Goal: Transaction & Acquisition: Purchase product/service

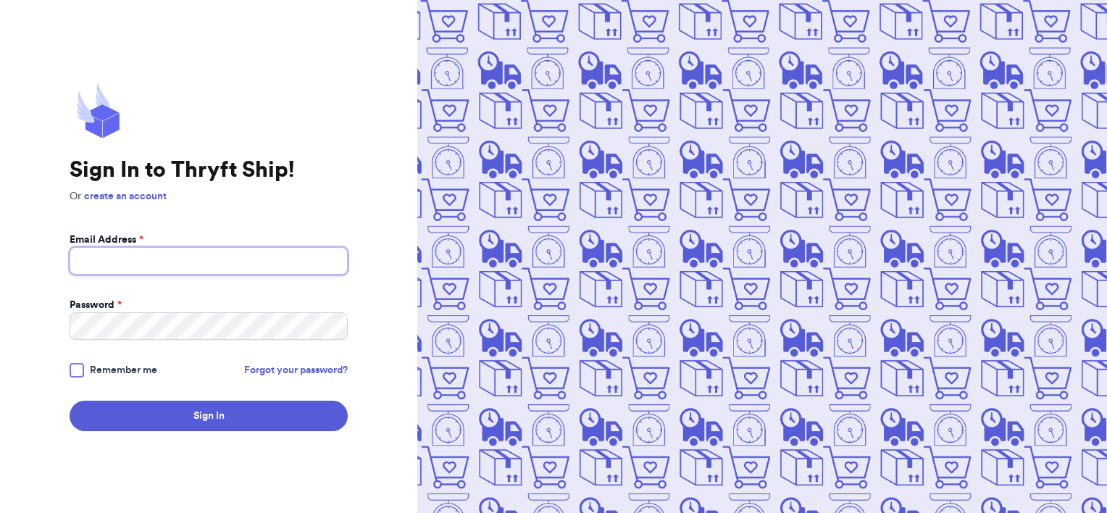
click at [278, 265] on input "Email Address *" at bounding box center [209, 261] width 278 height 28
type input "[EMAIL_ADDRESS][DOMAIN_NAME]"
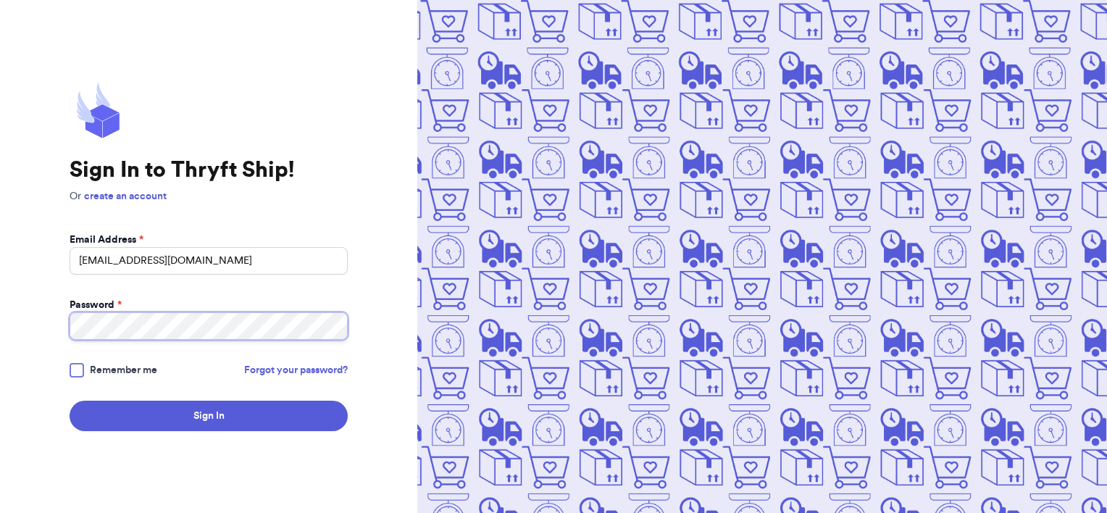
click at [70, 401] on button "Sign In" at bounding box center [209, 416] width 278 height 30
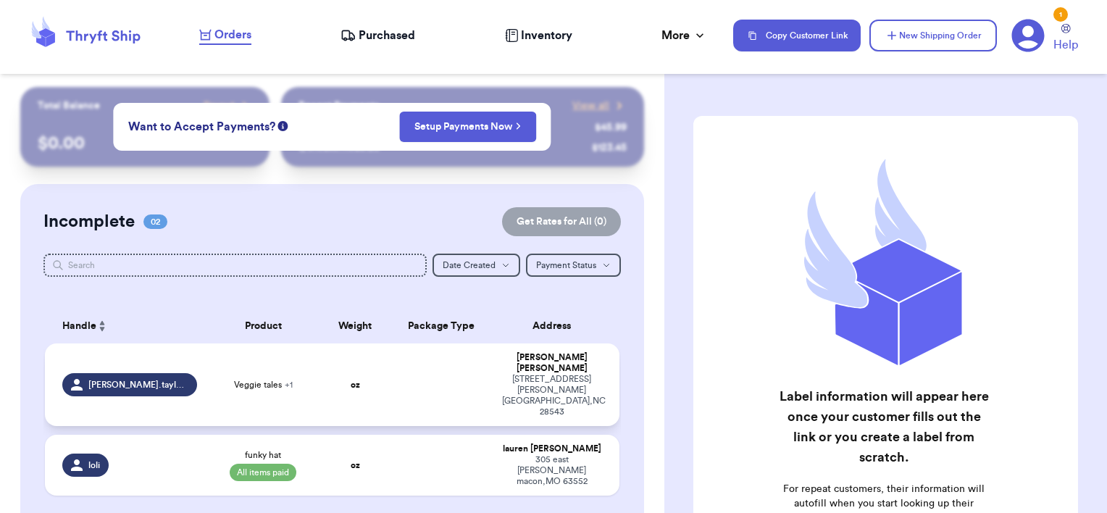
click at [429, 381] on td at bounding box center [442, 384] width 104 height 83
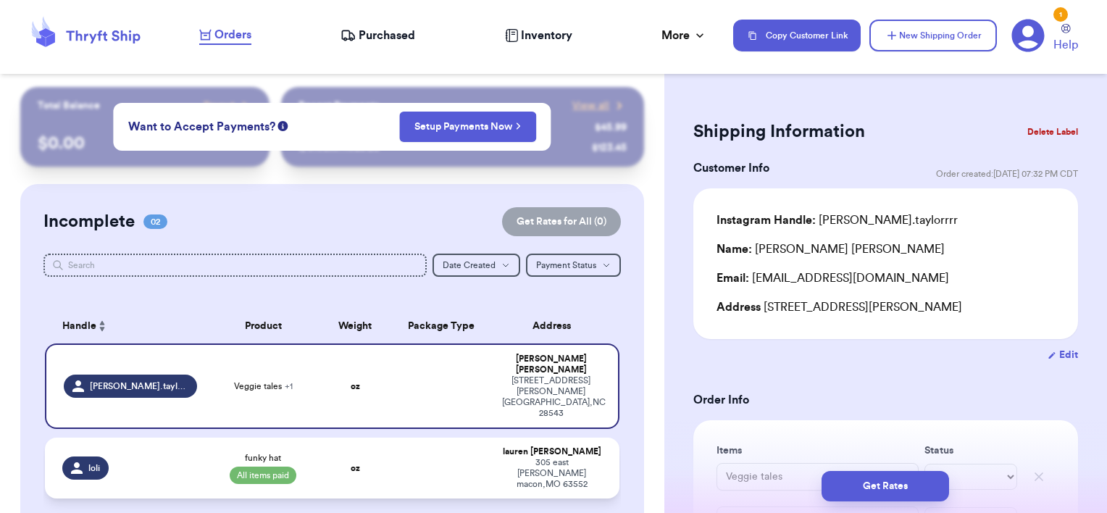
click at [551, 457] on div "[STREET_ADDRESS][PERSON_NAME]" at bounding box center [552, 473] width 101 height 33
type input "funky hat"
select select "paid"
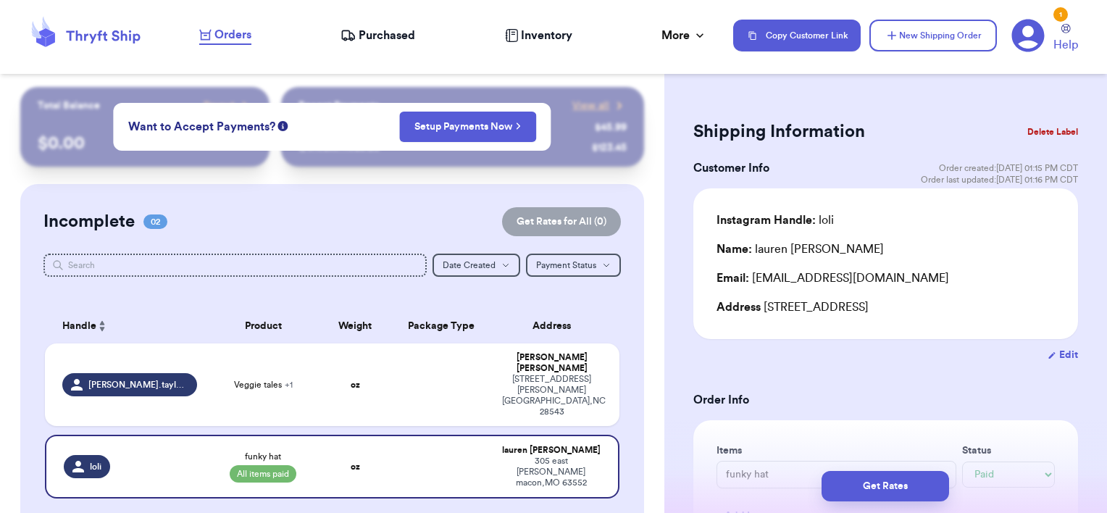
click at [1029, 135] on button "Delete Label" at bounding box center [1052, 132] width 62 height 32
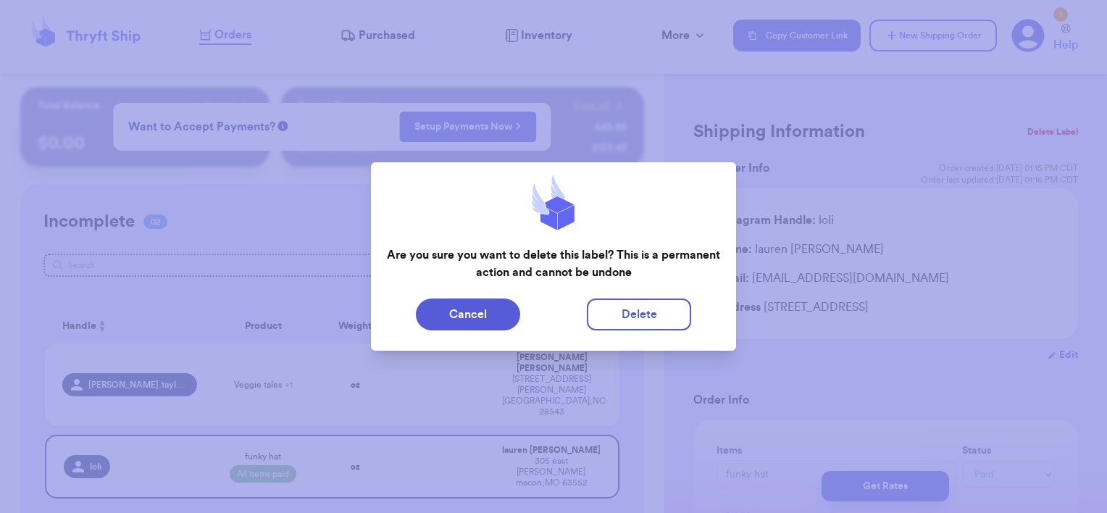
click at [613, 335] on div "Cancel Delete" at bounding box center [553, 314] width 365 height 43
click at [615, 322] on button "Delete" at bounding box center [639, 314] width 104 height 32
type input "Veggie tales"
select select "unknown"
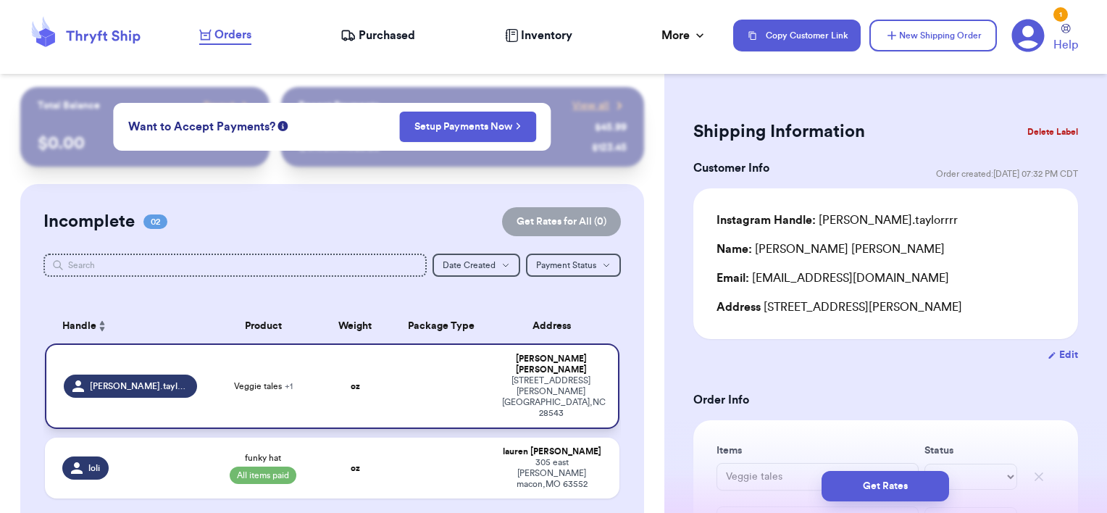
click at [390, 370] on td at bounding box center [442, 385] width 104 height 85
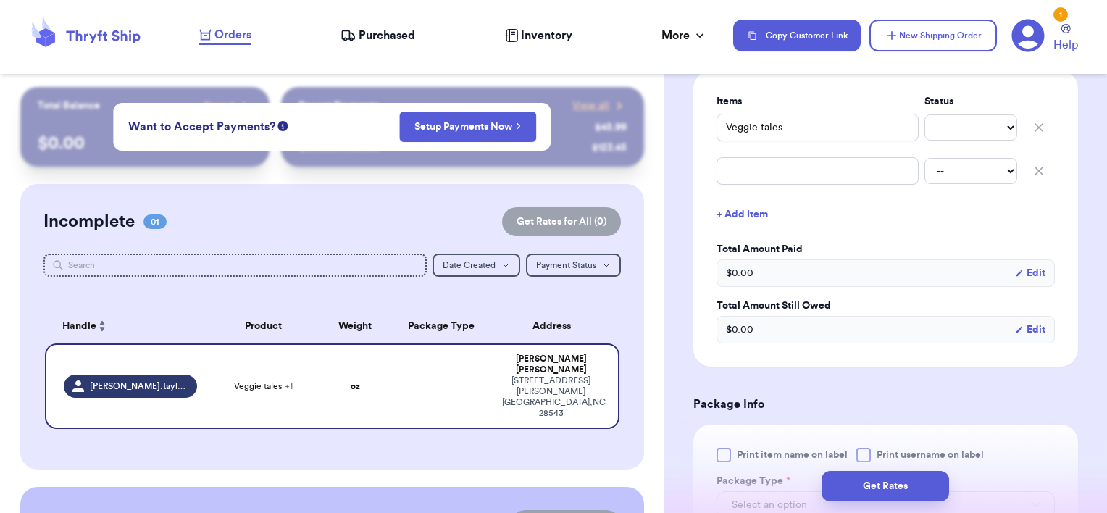
scroll to position [331, 0]
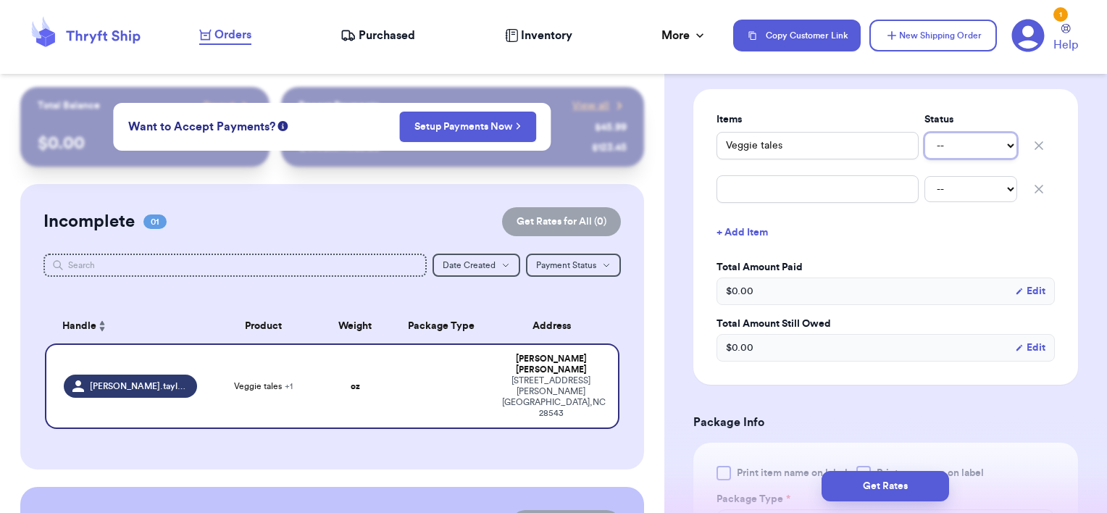
click at [939, 147] on select "-- Paid Owes" at bounding box center [970, 146] width 93 height 26
select select "paid"
click at [924, 133] on select "-- Paid Owes" at bounding box center [970, 146] width 93 height 26
click at [898, 240] on button "+ Add Item" at bounding box center [886, 233] width 350 height 32
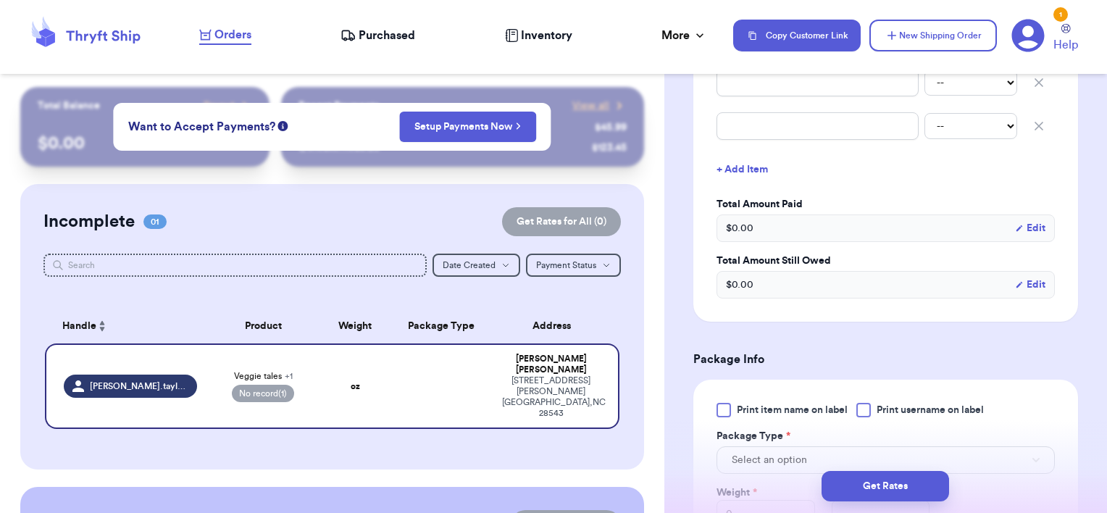
scroll to position [362, 0]
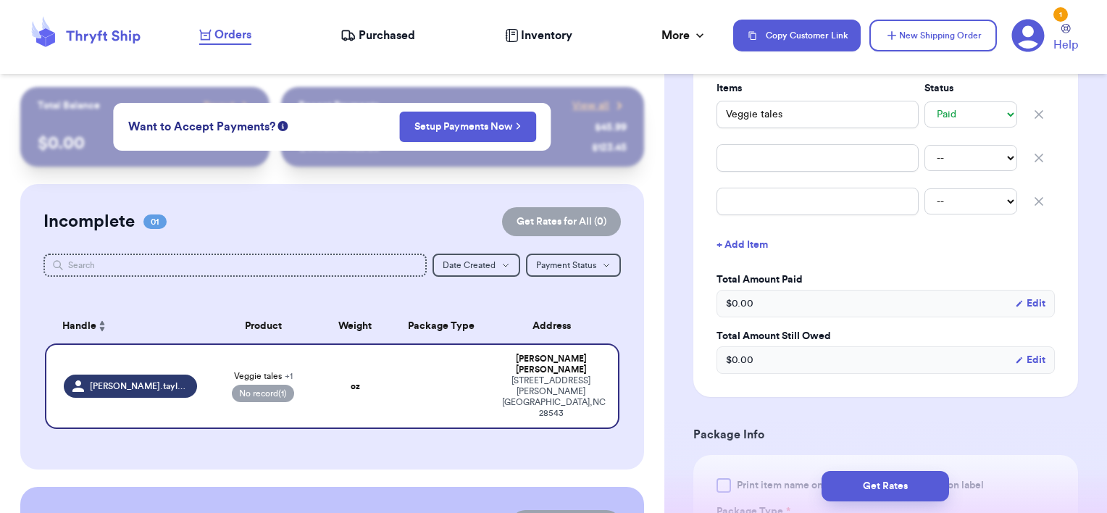
click at [1031, 156] on icon "button" at bounding box center [1038, 158] width 14 height 14
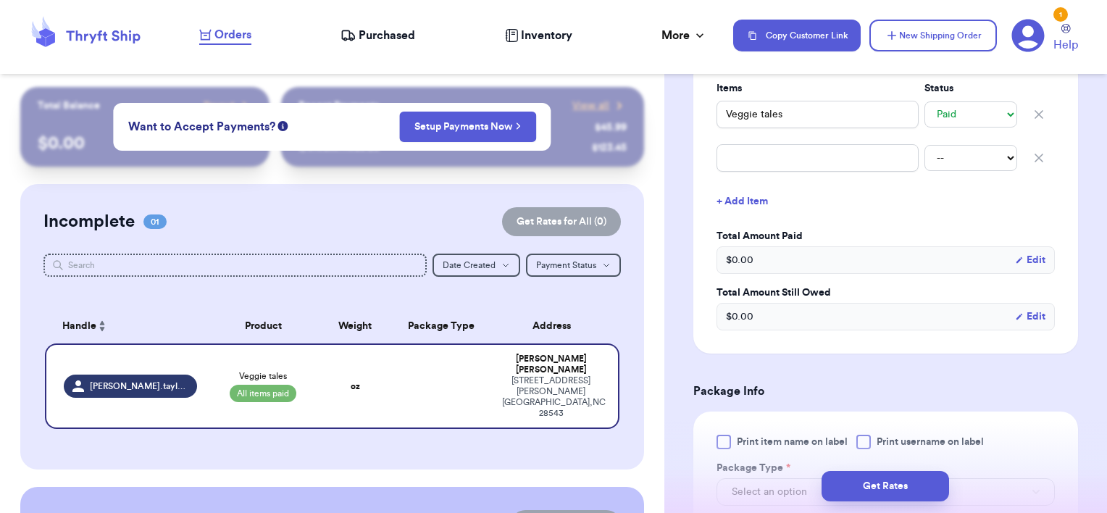
click at [1031, 157] on icon "button" at bounding box center [1038, 158] width 14 height 14
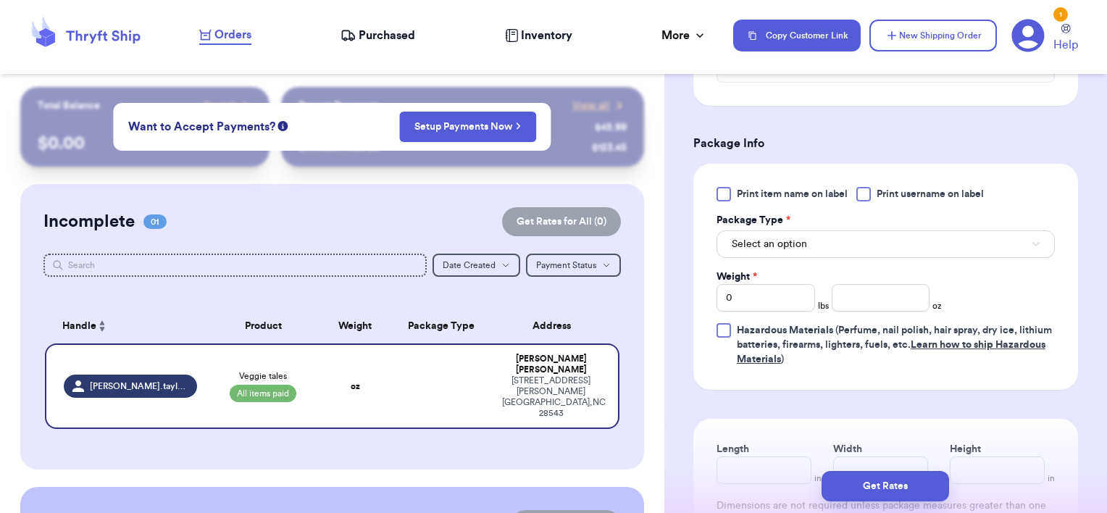
scroll to position [563, 0]
click at [836, 238] on button "Select an option" at bounding box center [885, 244] width 338 height 28
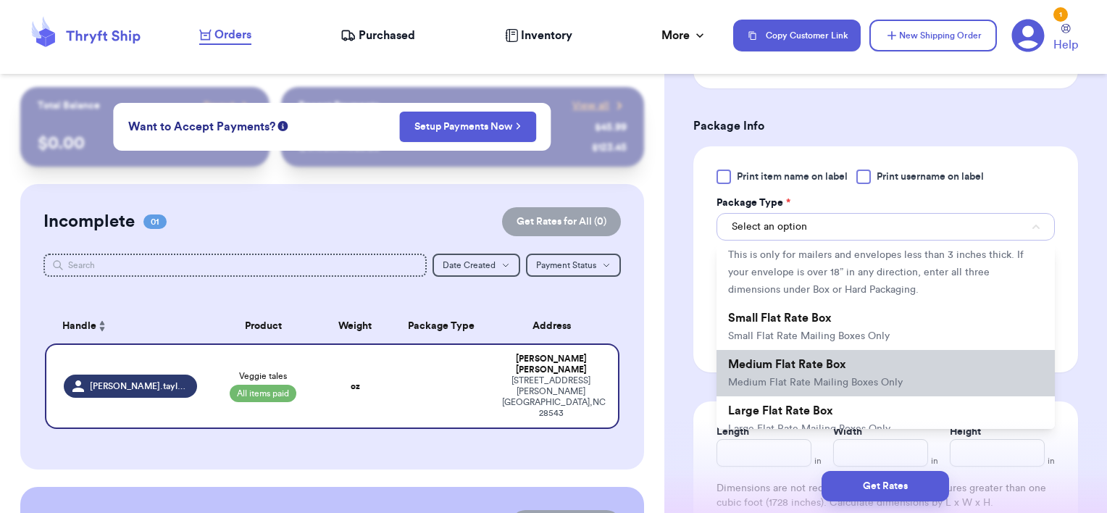
scroll to position [113, 0]
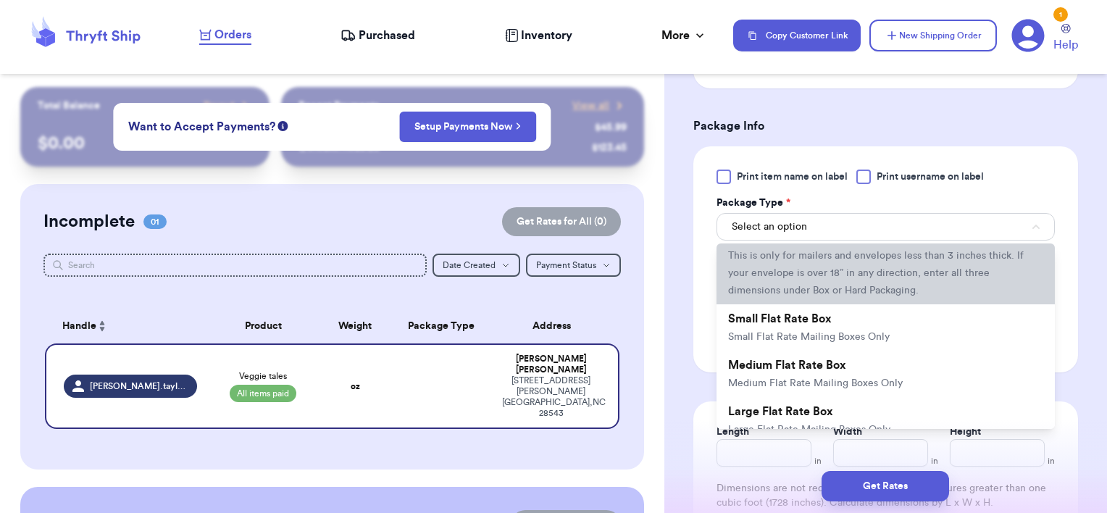
click at [816, 282] on li "PolyMailer or Envelope ✉️ This is only for mailers and envelopes less than 3 in…" at bounding box center [885, 263] width 338 height 81
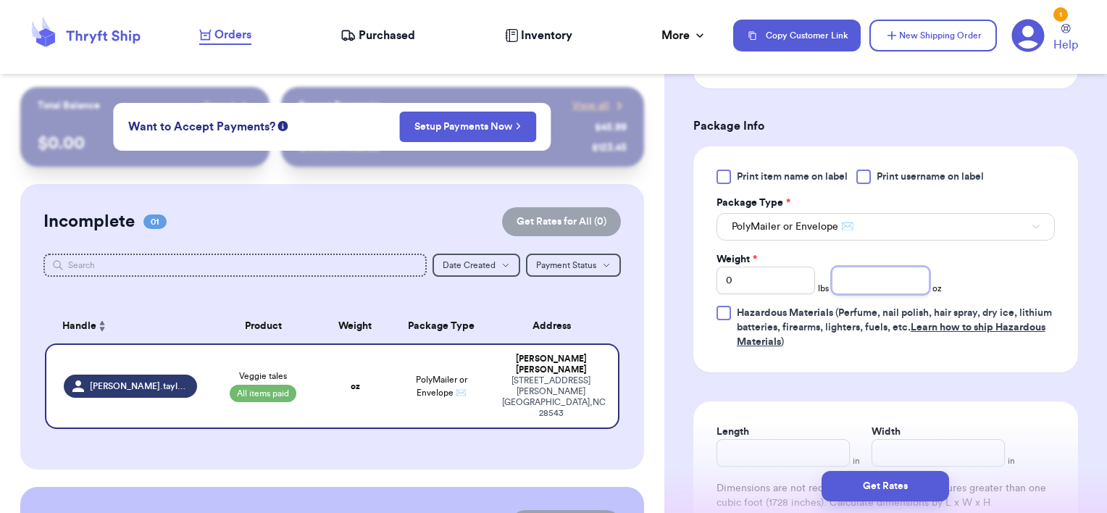
click at [856, 275] on input "number" at bounding box center [881, 281] width 99 height 28
type input "11.85"
click at [1004, 288] on div "Print item name on label Print username on label Package Type * PolyMailer or E…" at bounding box center [885, 259] width 338 height 180
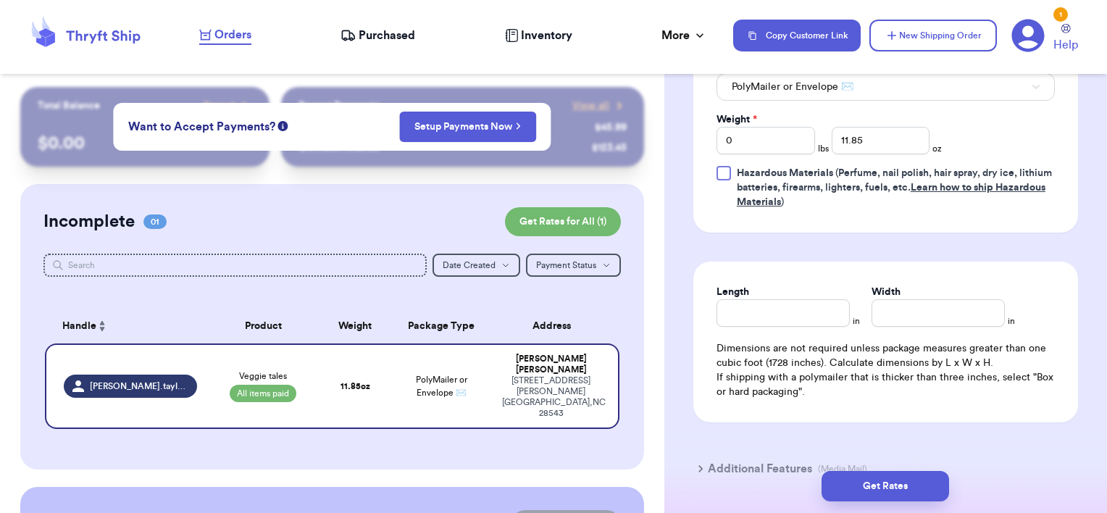
scroll to position [803, 0]
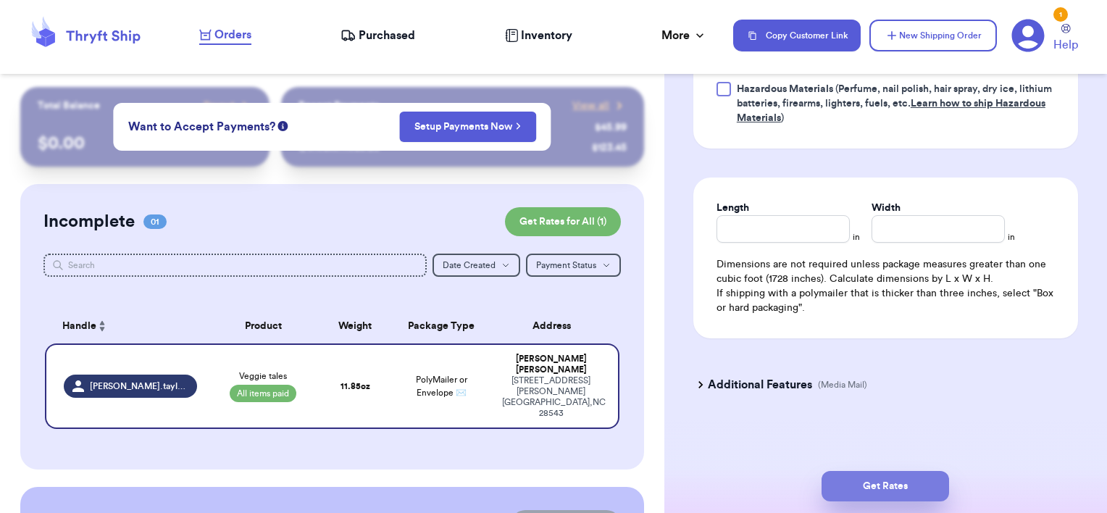
click at [861, 489] on button "Get Rates" at bounding box center [884, 486] width 127 height 30
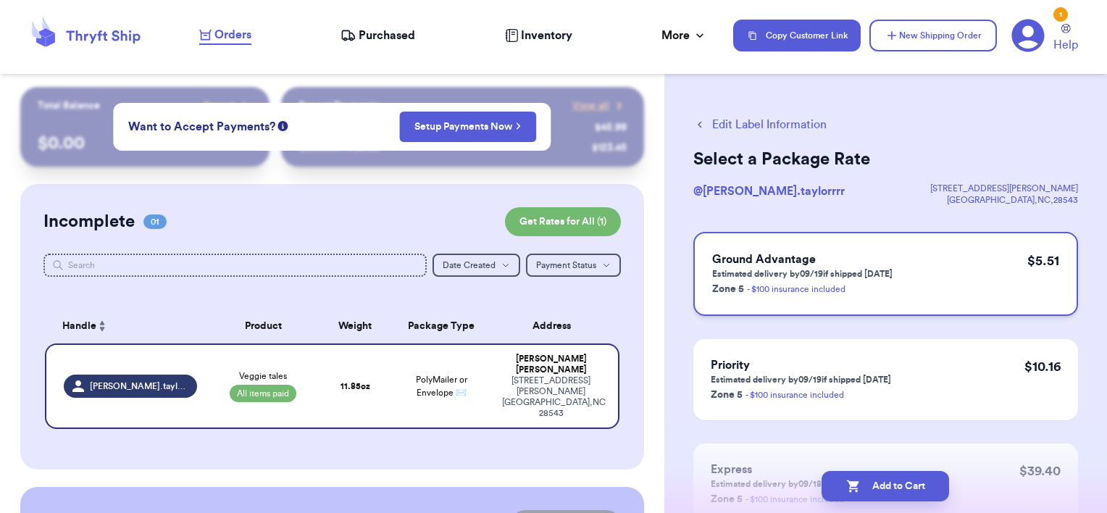
click at [879, 278] on p "Estimated delivery by 09/19 if shipped [DATE]" at bounding box center [802, 274] width 180 height 12
click at [874, 485] on button "Add to Cart" at bounding box center [884, 486] width 127 height 30
checkbox input "true"
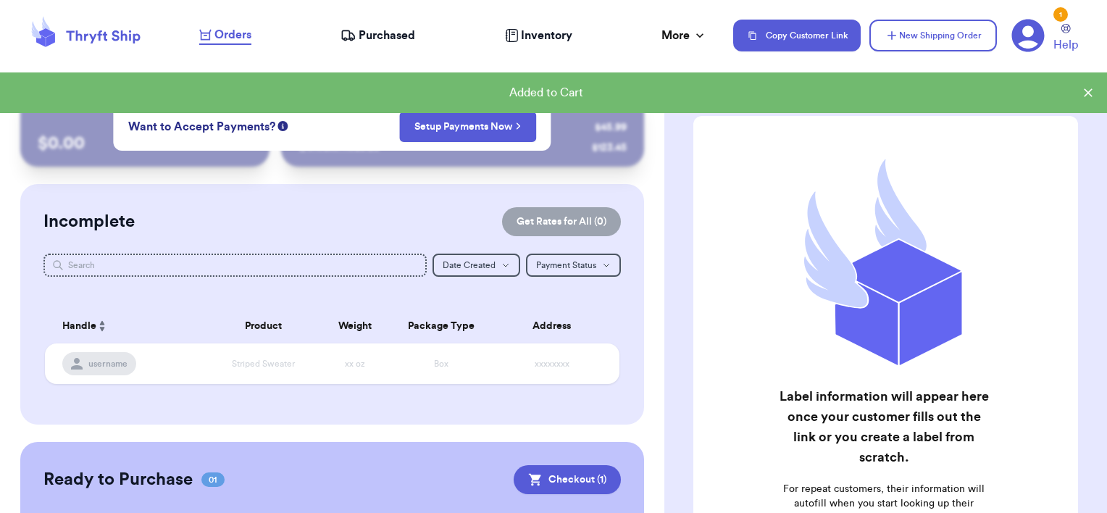
click at [1058, 19] on div "1" at bounding box center [1060, 14] width 14 height 14
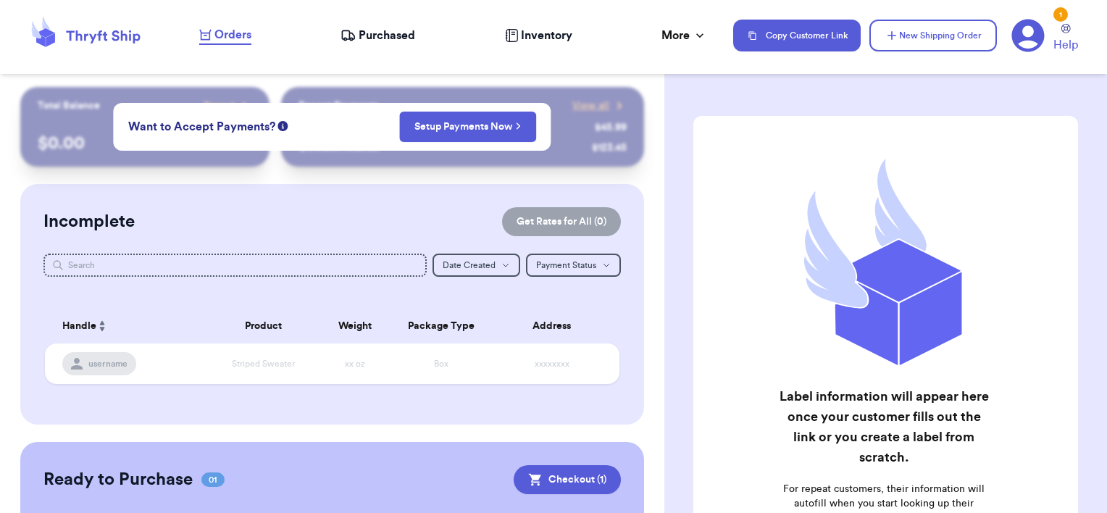
scroll to position [148, 0]
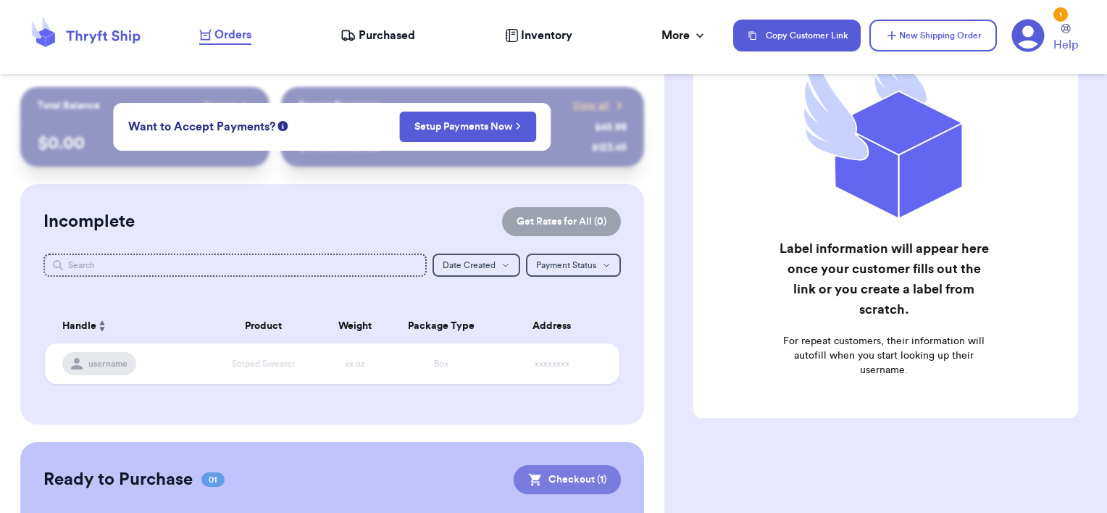
click at [540, 481] on button "Checkout ( 1 )" at bounding box center [567, 479] width 107 height 29
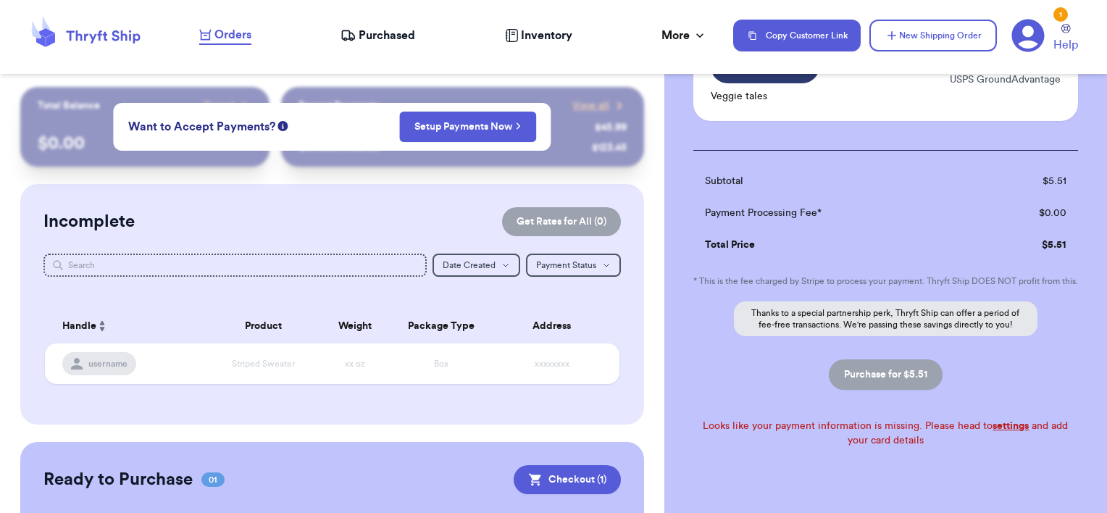
scroll to position [0, 0]
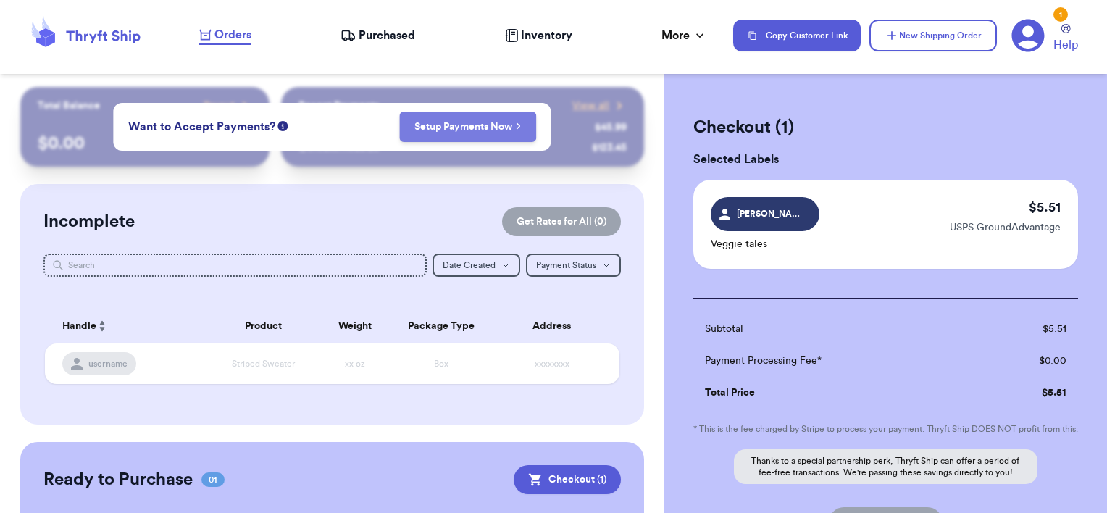
click at [430, 122] on link "Setup Payments Now" at bounding box center [467, 127] width 106 height 14
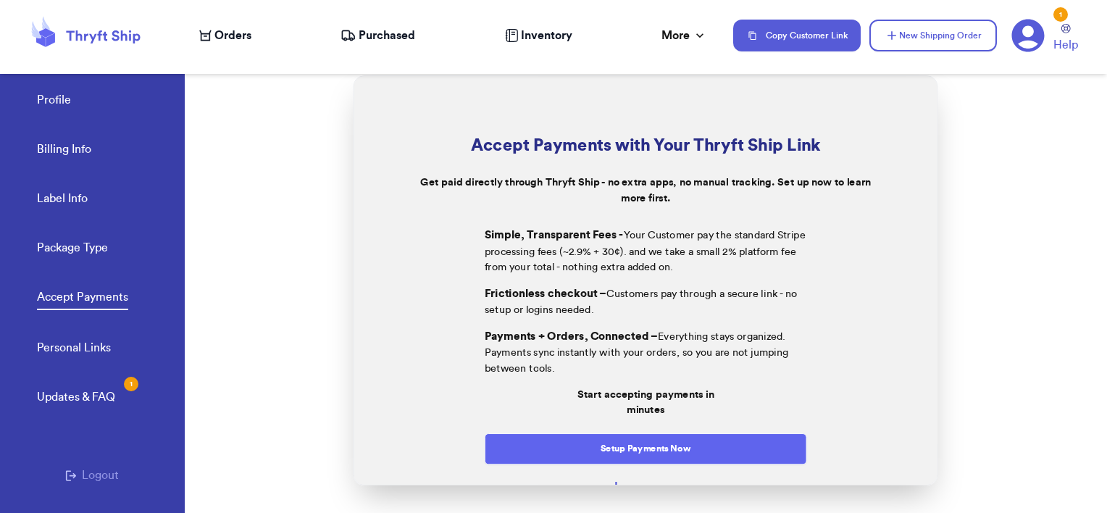
click at [577, 440] on button "Setup Payments Now" at bounding box center [646, 448] width 322 height 31
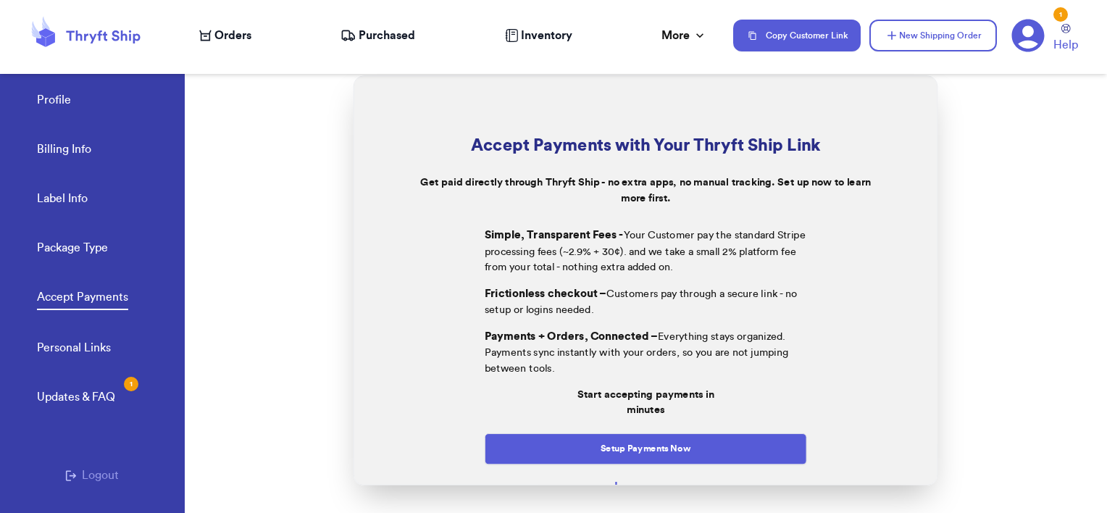
scroll to position [76, 0]
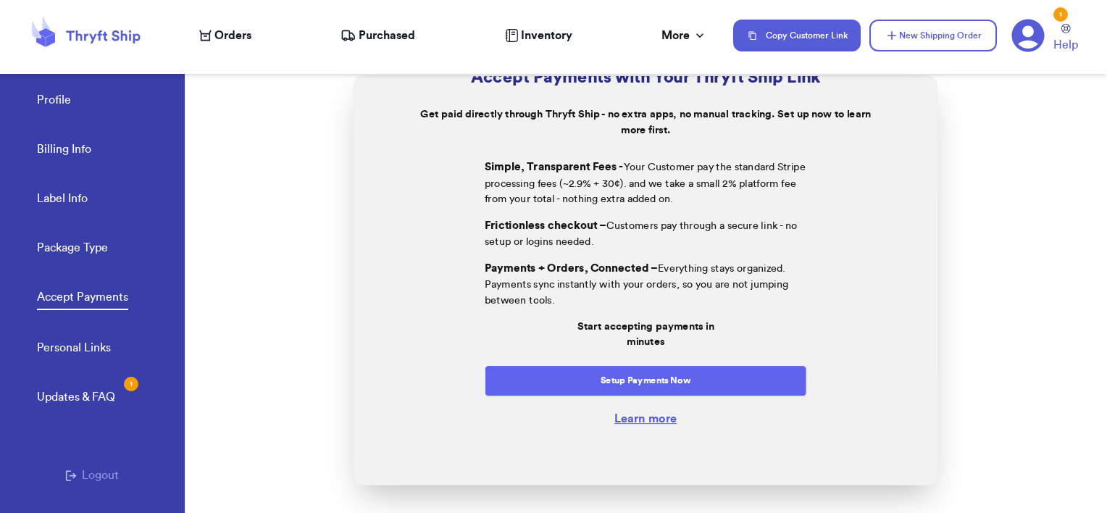
click at [648, 379] on button "Setup Payments Now" at bounding box center [646, 380] width 322 height 31
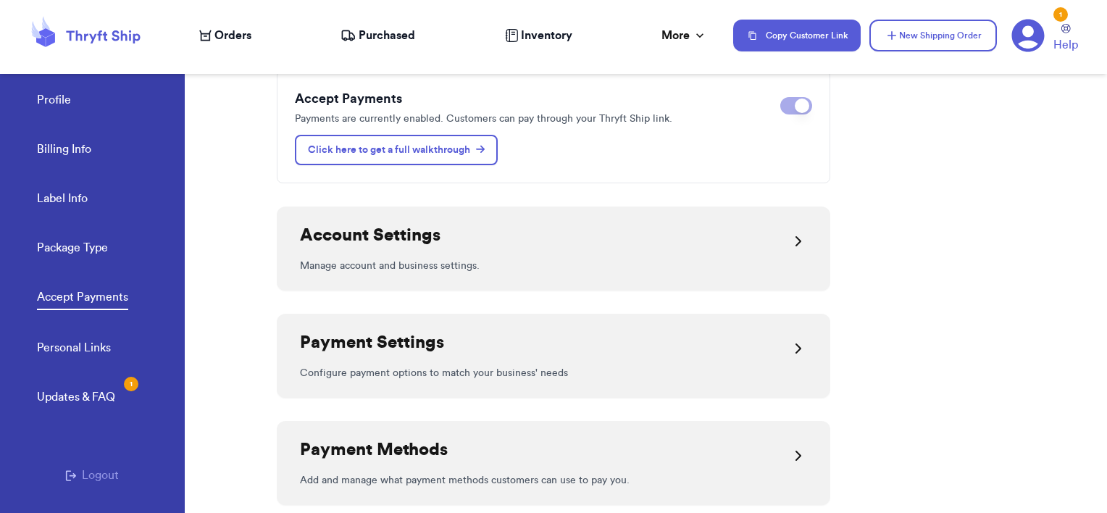
scroll to position [162, 0]
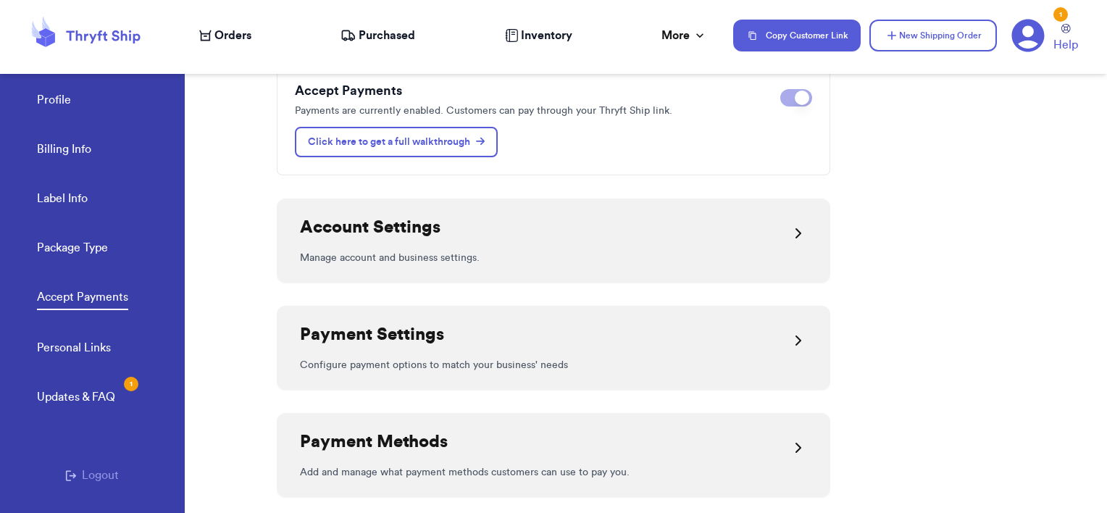
click at [633, 246] on div "Account Settings" at bounding box center [553, 233] width 507 height 35
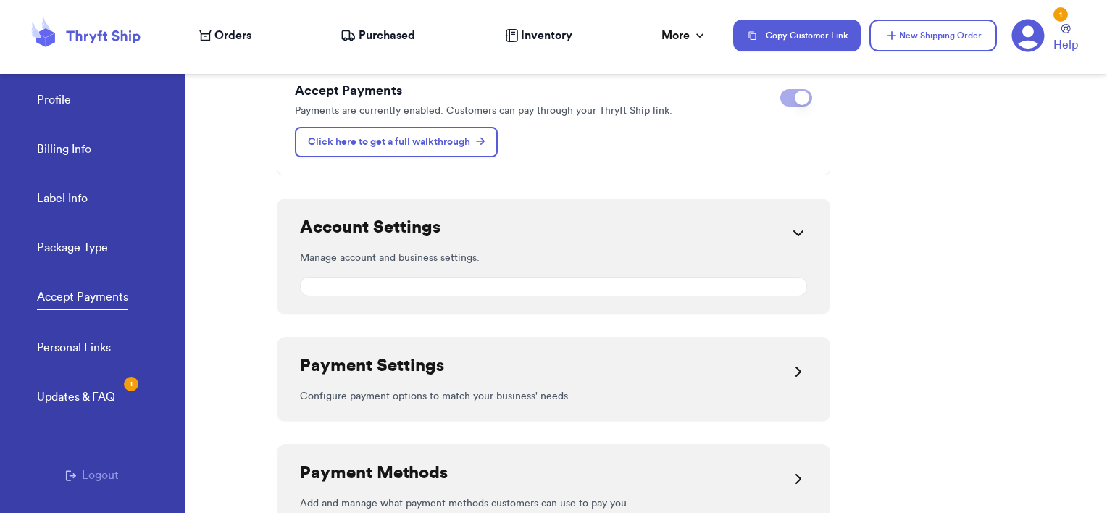
click at [517, 369] on div "Payment Settings" at bounding box center [553, 371] width 507 height 35
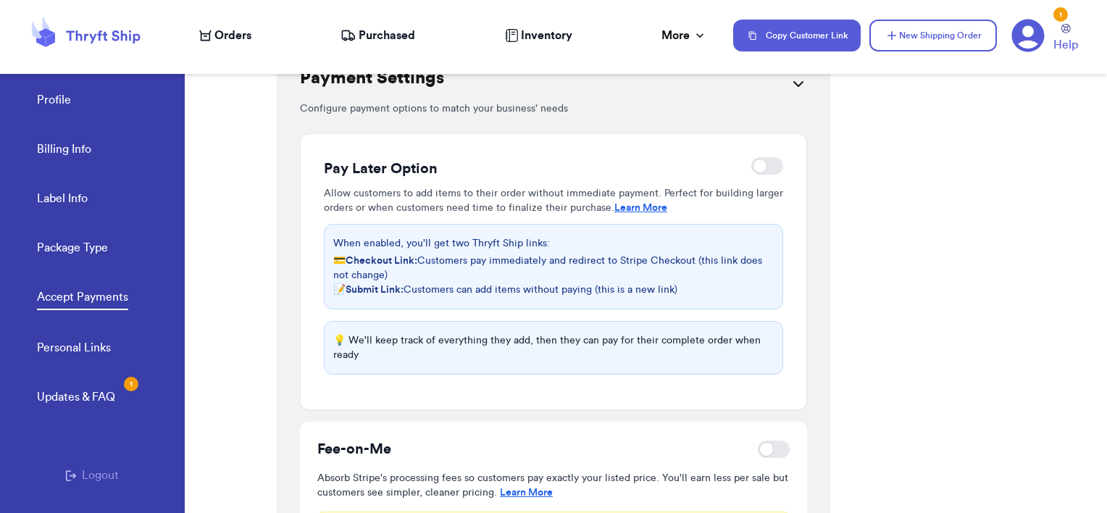
scroll to position [663, 0]
click at [120, 27] on icon at bounding box center [86, 35] width 116 height 39
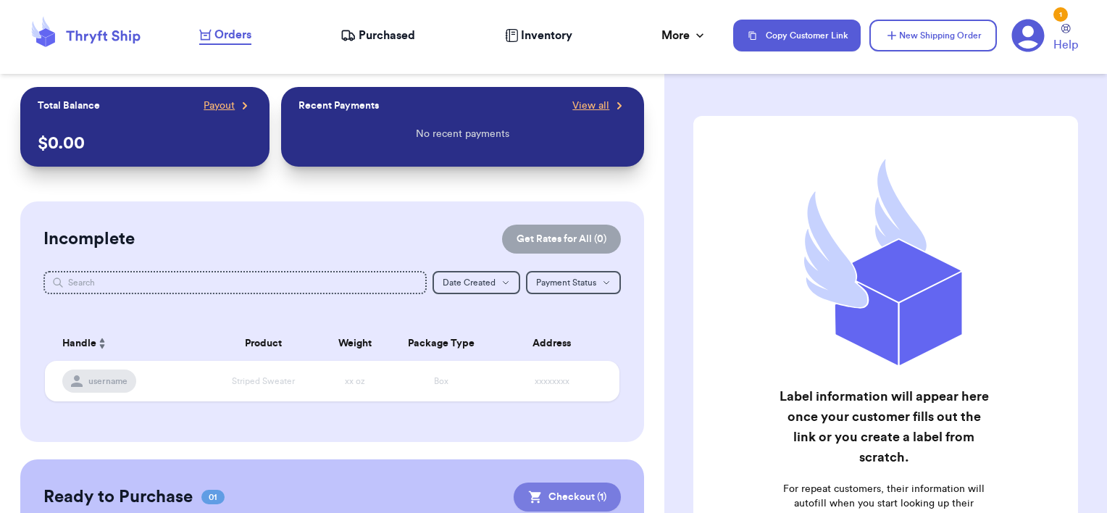
click at [533, 505] on button "Checkout ( 1 )" at bounding box center [567, 496] width 107 height 29
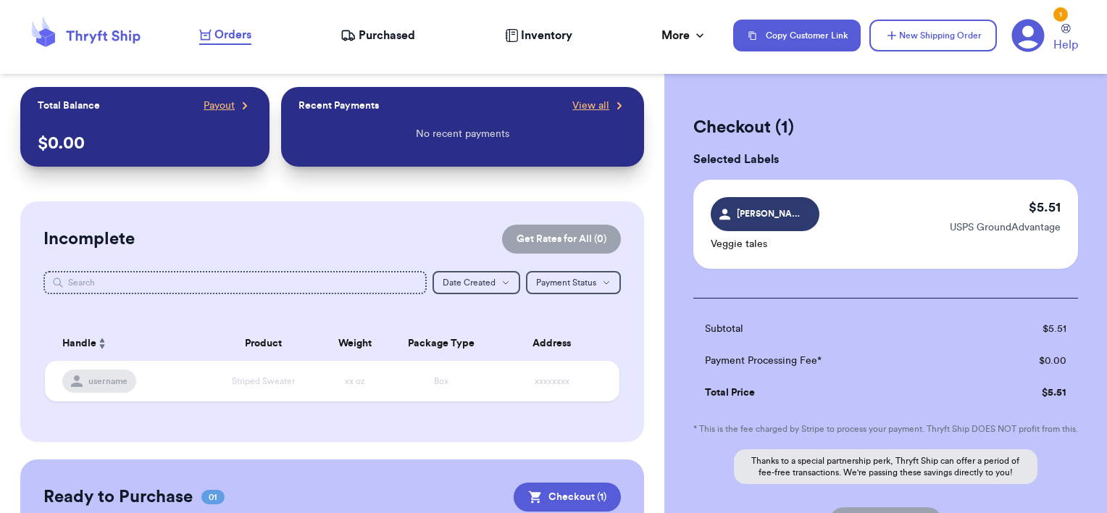
scroll to position [196, 0]
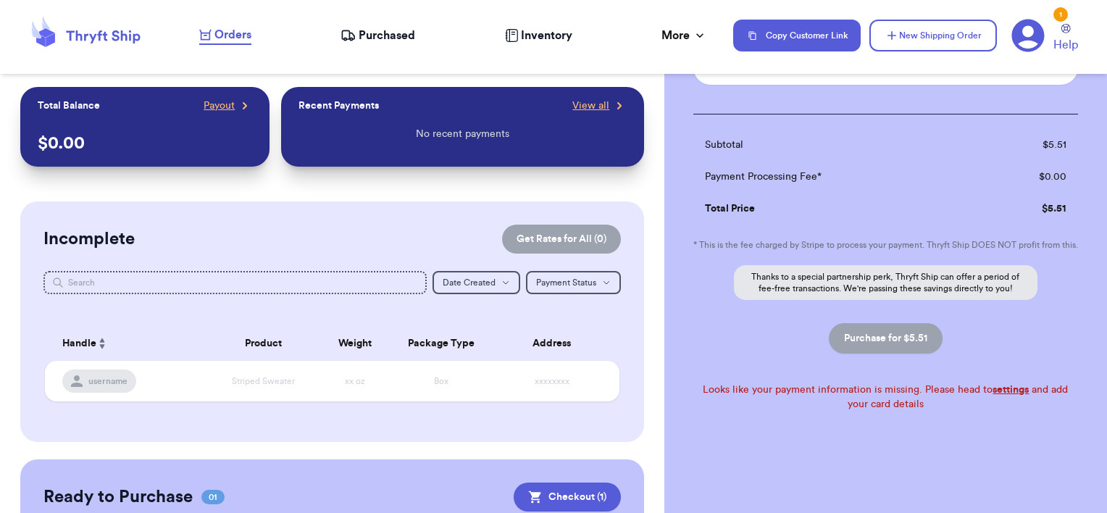
click at [992, 390] on link "settings" at bounding box center [1010, 390] width 36 height 10
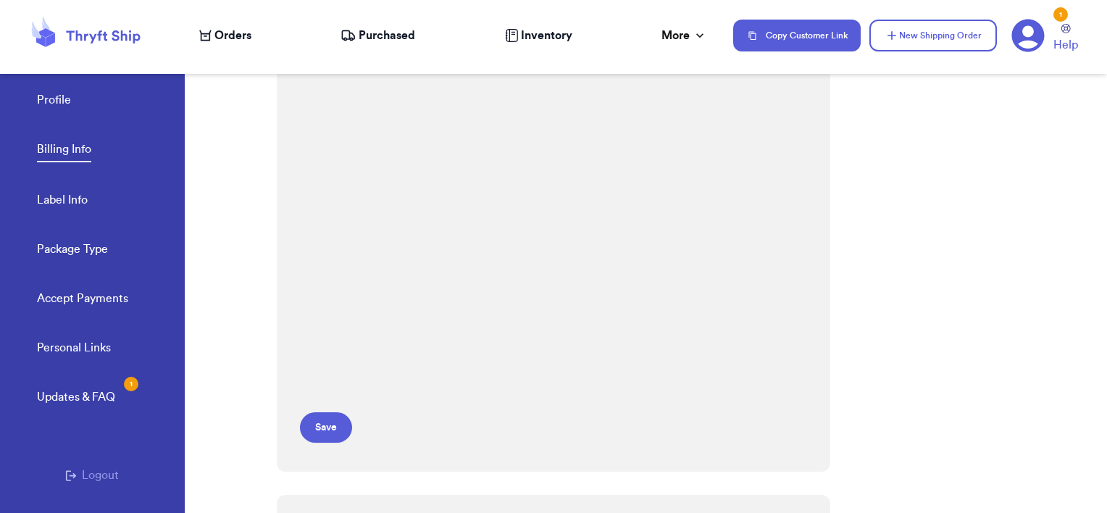
scroll to position [204, 0]
click at [321, 427] on button "Save" at bounding box center [326, 423] width 52 height 30
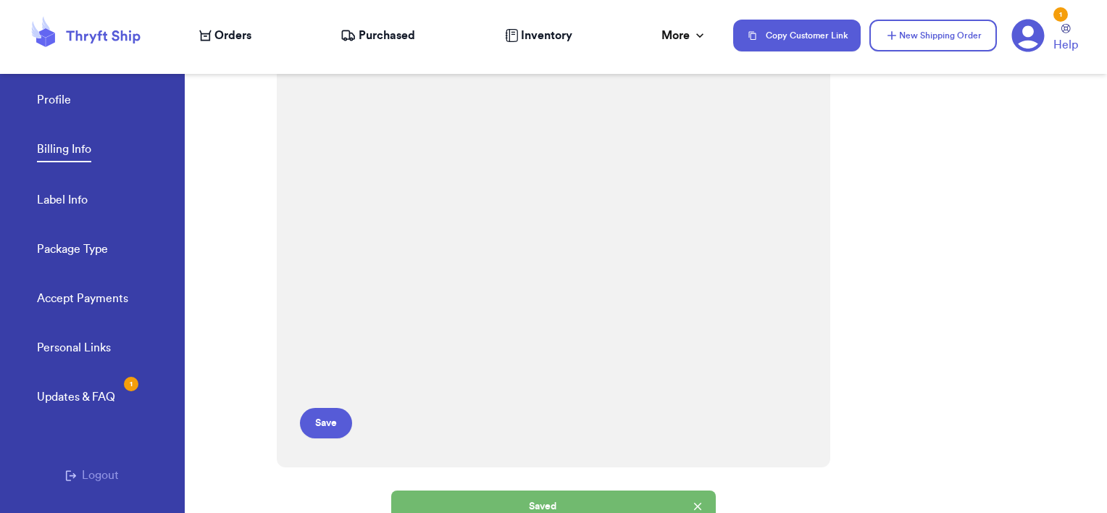
click at [224, 33] on span "Orders" at bounding box center [232, 35] width 37 height 17
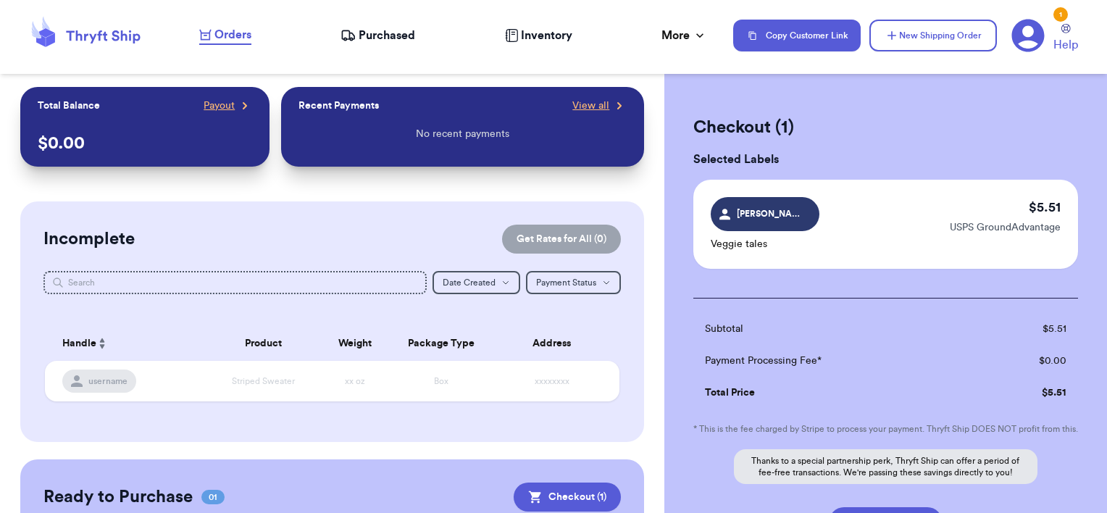
click at [555, 490] on button "Checkout ( 1 )" at bounding box center [567, 496] width 107 height 29
click at [573, 498] on button "Checkout ( 1 )" at bounding box center [567, 496] width 107 height 29
